Goal: Task Accomplishment & Management: Complete application form

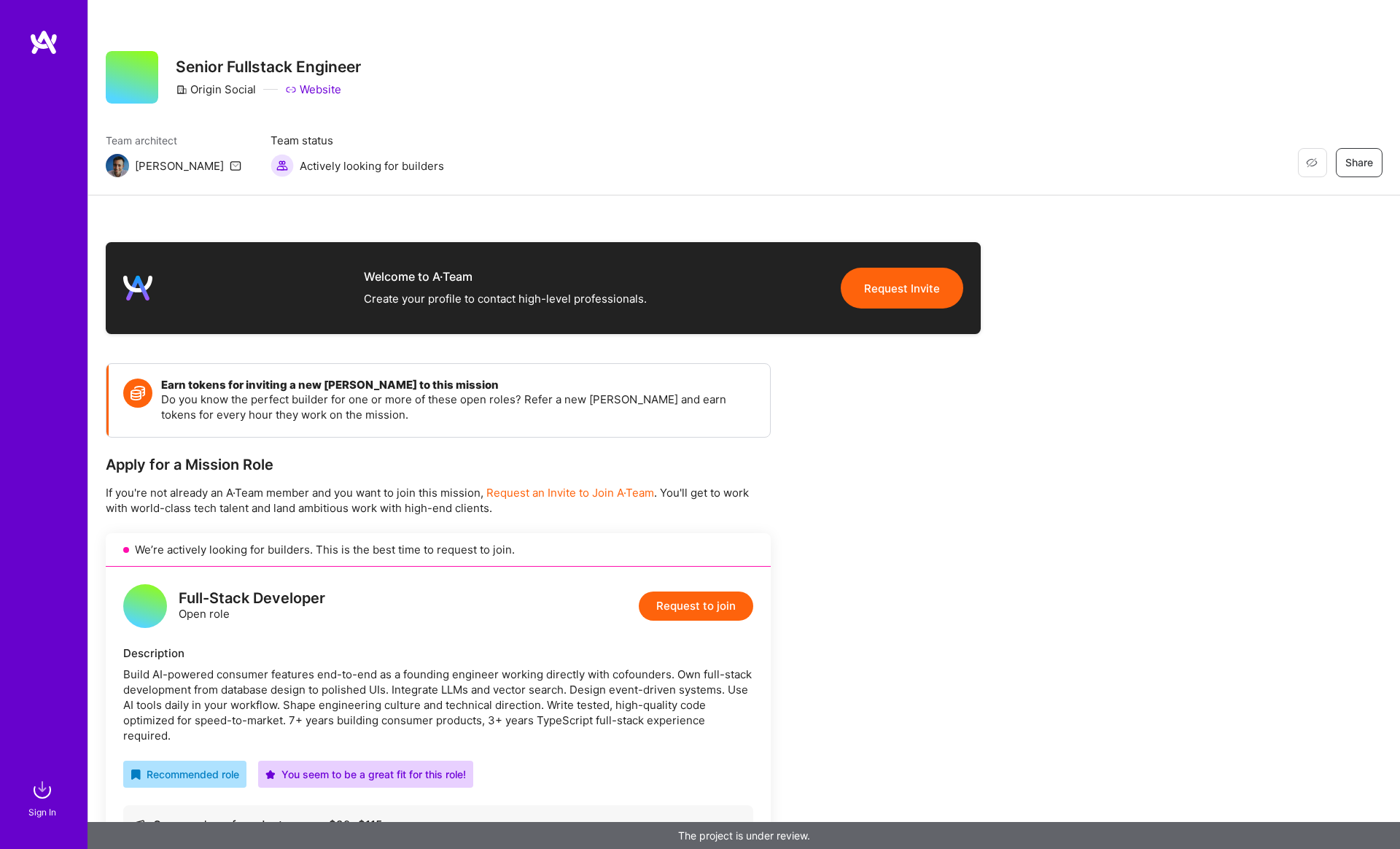
scroll to position [32, 0]
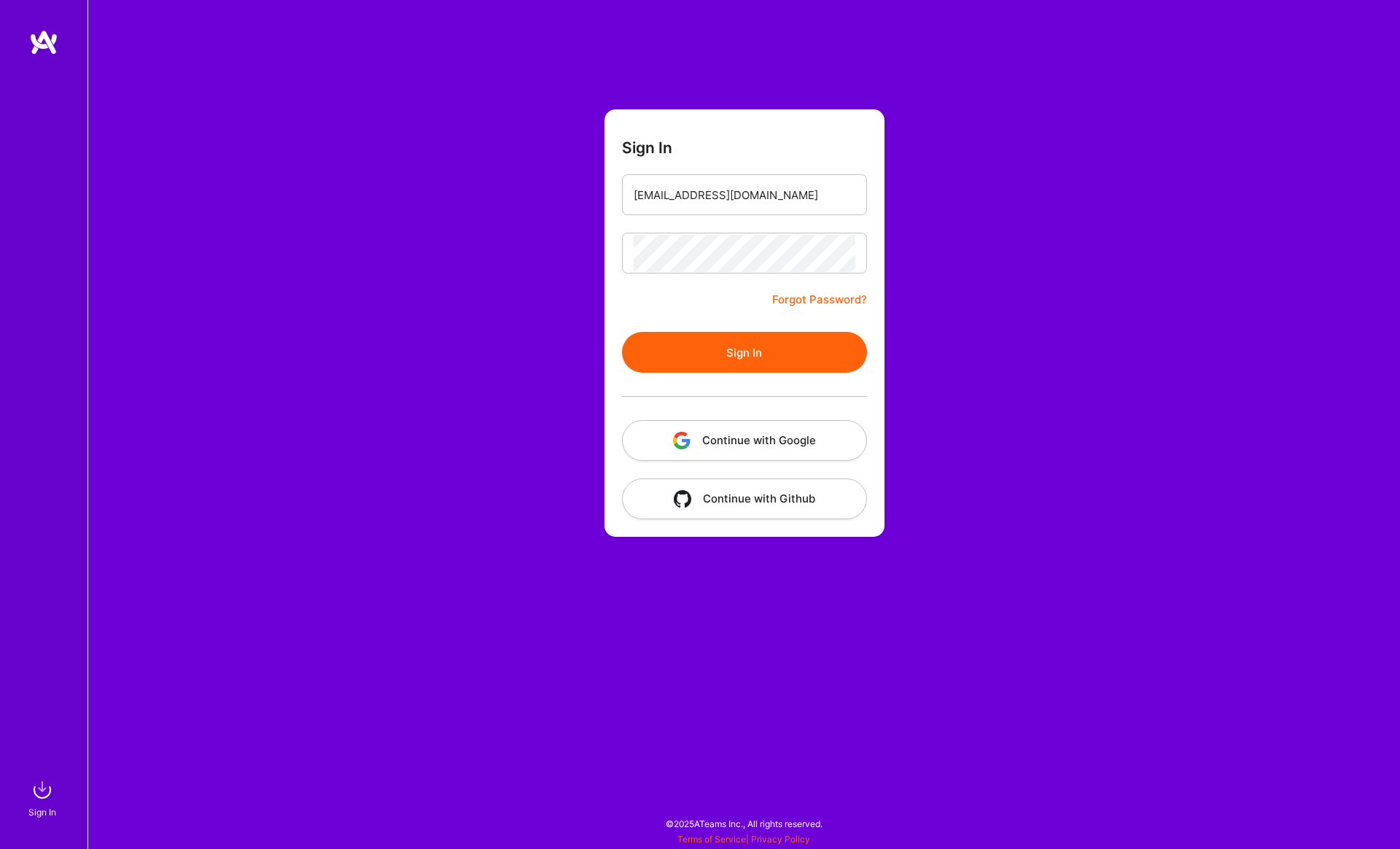
click at [672, 353] on button "Sign In" at bounding box center [744, 352] width 245 height 40
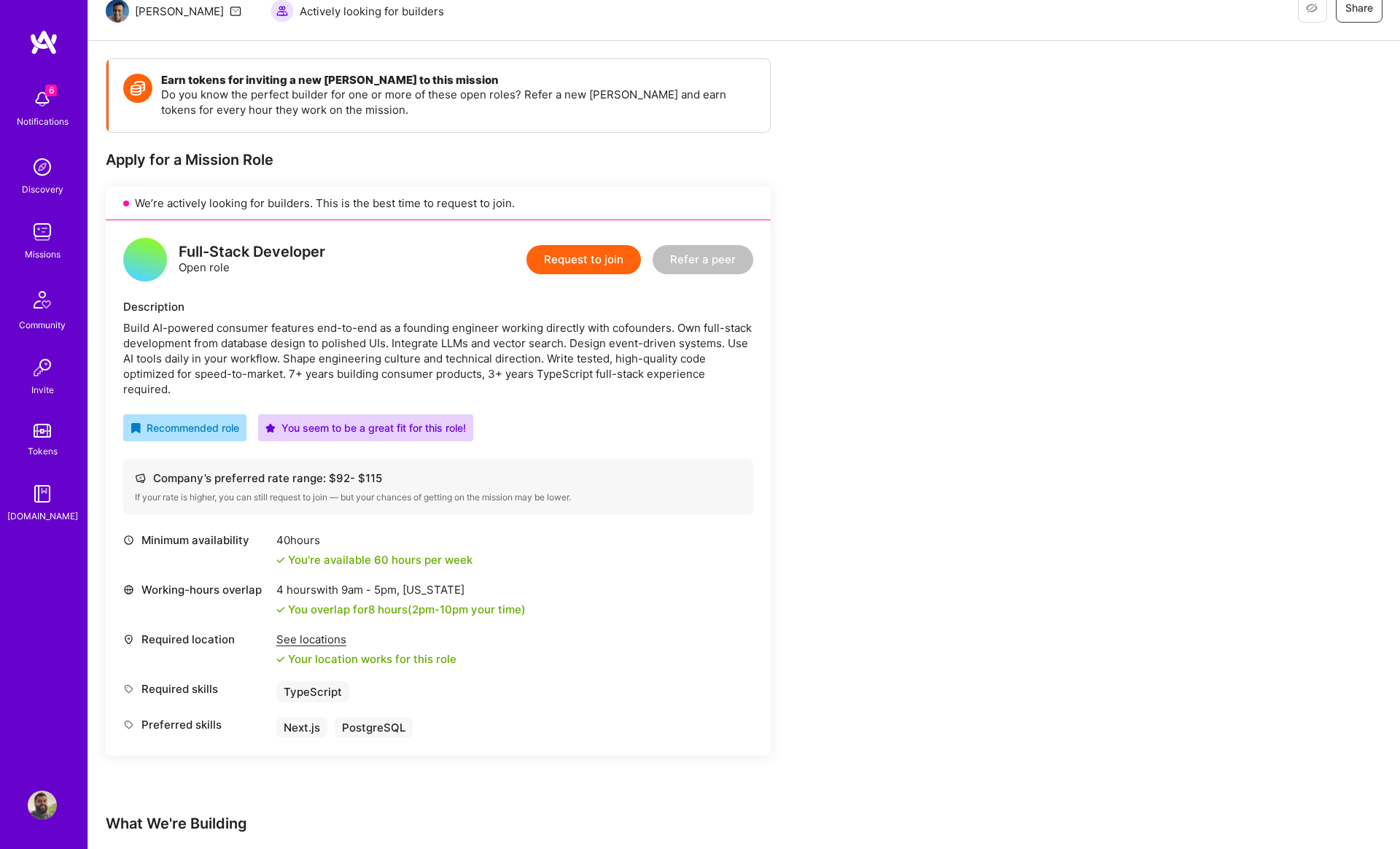
scroll to position [158, 0]
